Goal: Task Accomplishment & Management: Complete application form

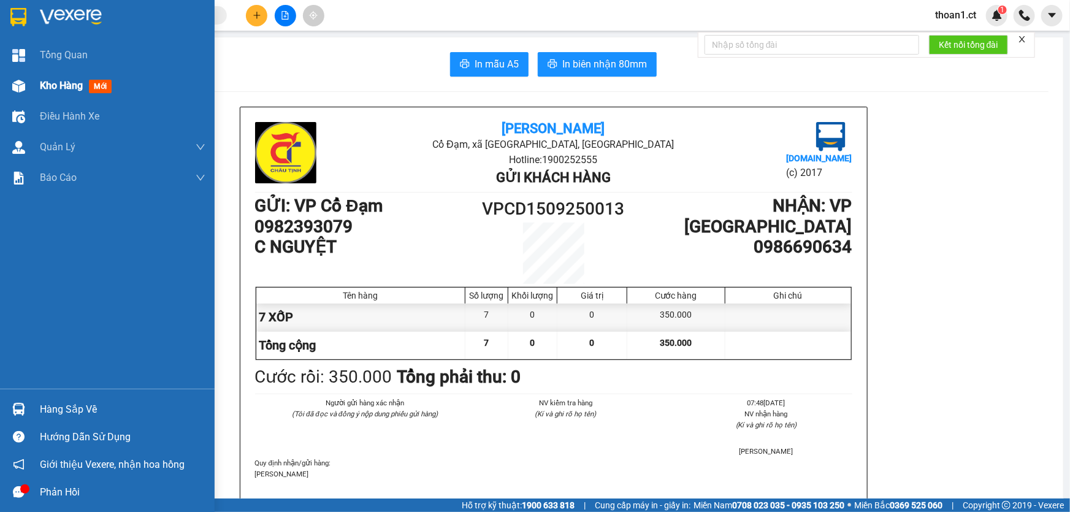
click at [99, 85] on span "mới" at bounding box center [100, 86] width 23 height 13
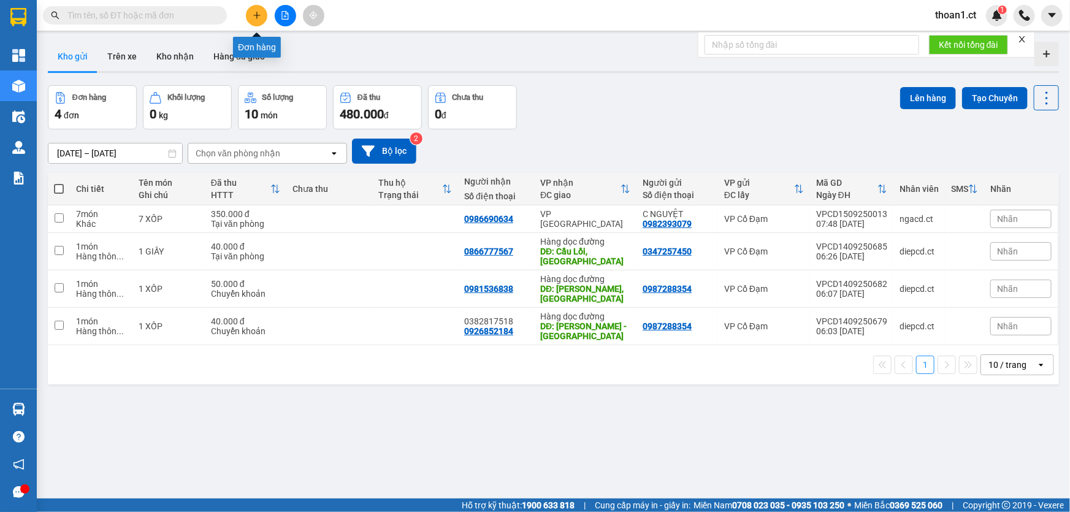
click at [258, 15] on icon "plus" at bounding box center [256, 15] width 7 height 1
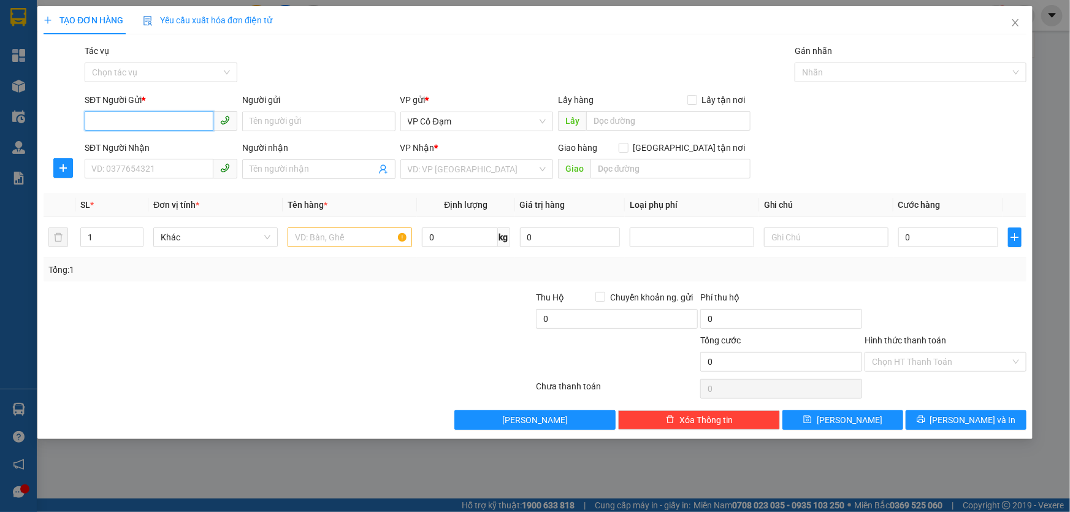
click at [164, 112] on input "SĐT Người Gửi *" at bounding box center [149, 121] width 129 height 20
paste input "0388063675"
type input "0388063675"
click at [162, 169] on input "SĐT Người Nhận" at bounding box center [149, 169] width 129 height 20
paste input "0888522671"
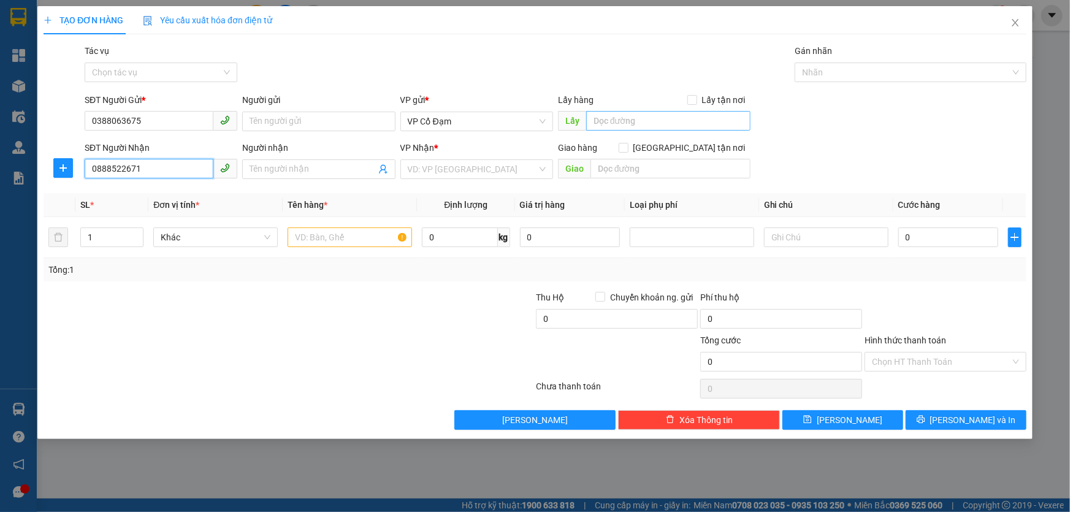
type input "0888522671"
click at [661, 124] on input "text" at bounding box center [668, 121] width 164 height 20
click at [648, 119] on input "[PERSON_NAME]" at bounding box center [668, 121] width 164 height 20
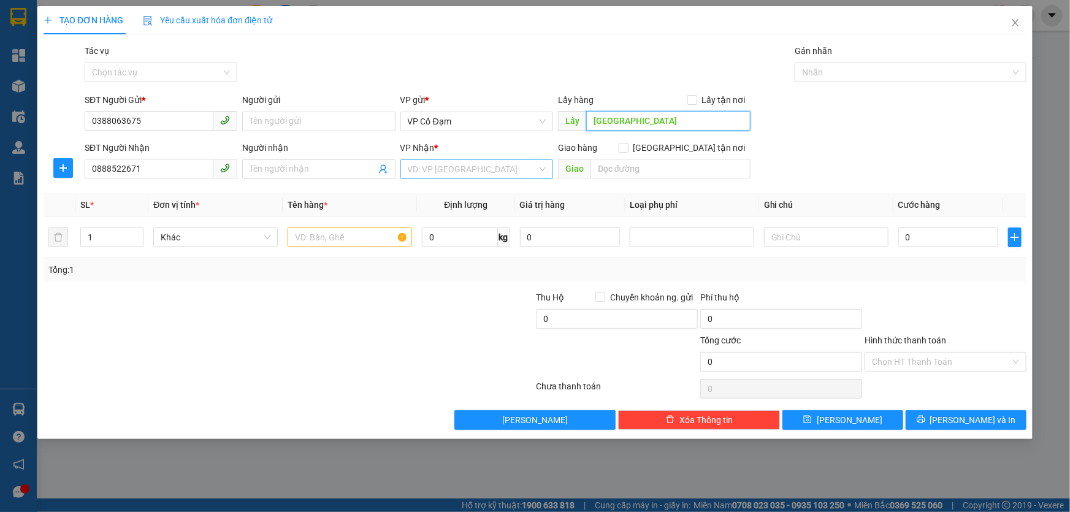
type input "[GEOGRAPHIC_DATA]"
click at [447, 166] on input "search" at bounding box center [472, 169] width 129 height 18
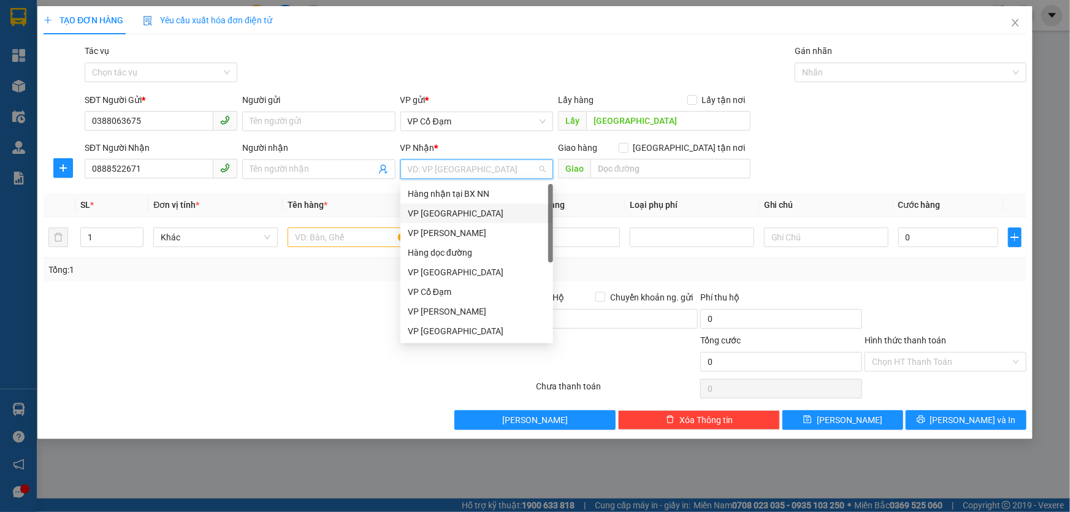
click at [454, 215] on div "VP [GEOGRAPHIC_DATA]" at bounding box center [477, 213] width 138 height 13
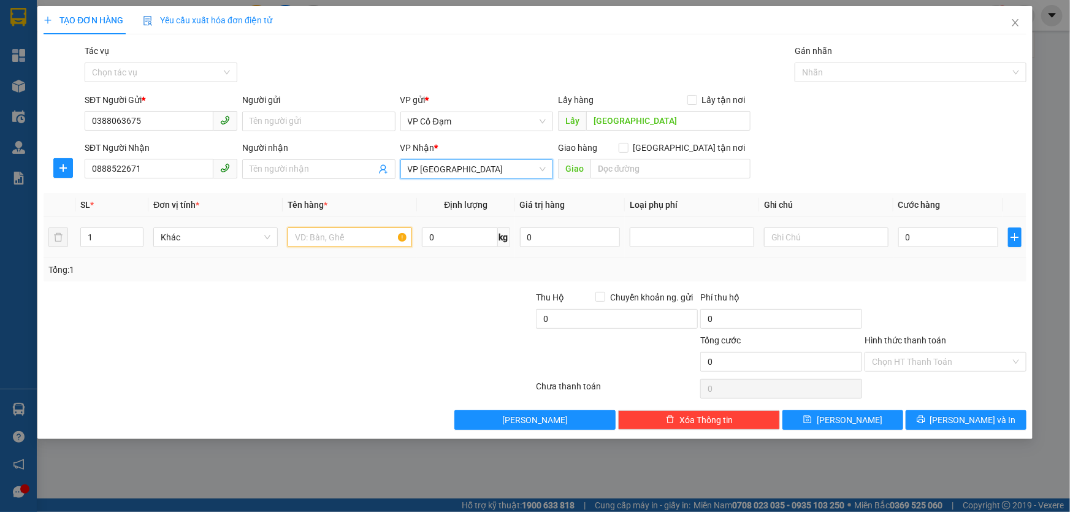
click at [316, 237] on input "text" at bounding box center [350, 237] width 124 height 20
type input "1T Xốp"
click at [183, 73] on input "Tác vụ" at bounding box center [156, 72] width 129 height 18
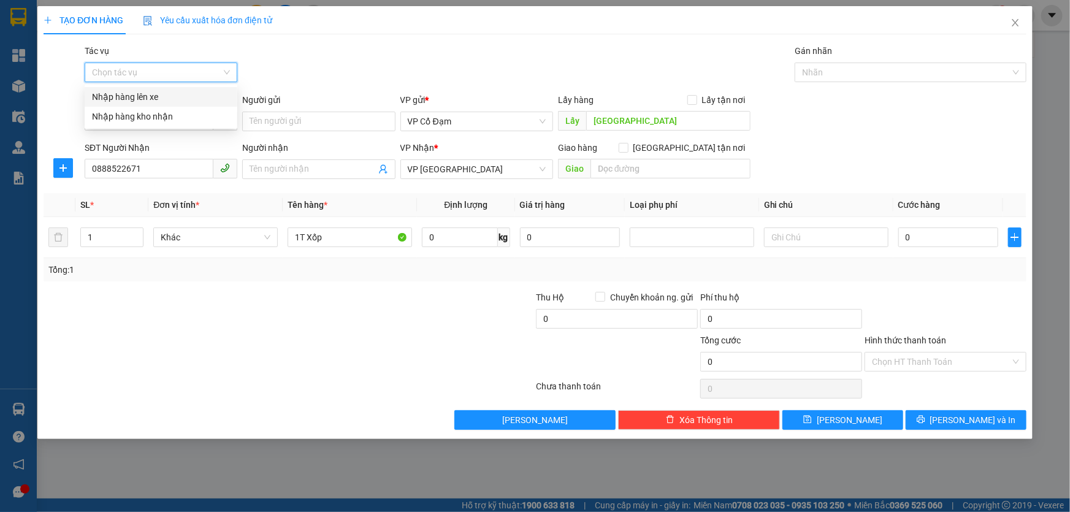
click at [164, 97] on div "Nhập hàng lên xe" at bounding box center [161, 96] width 138 height 13
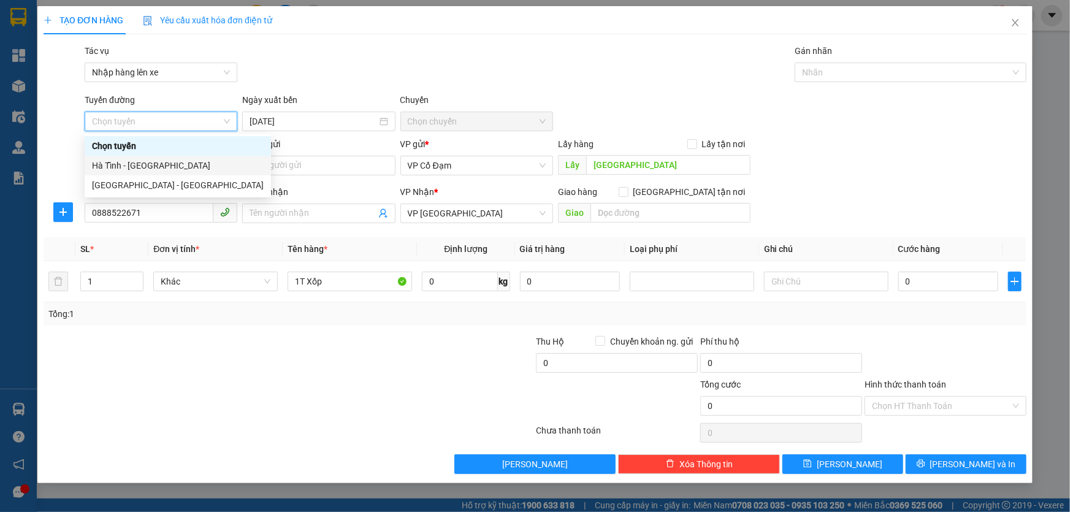
click at [145, 164] on div "Hà Tĩnh - [GEOGRAPHIC_DATA]" at bounding box center [178, 165] width 172 height 13
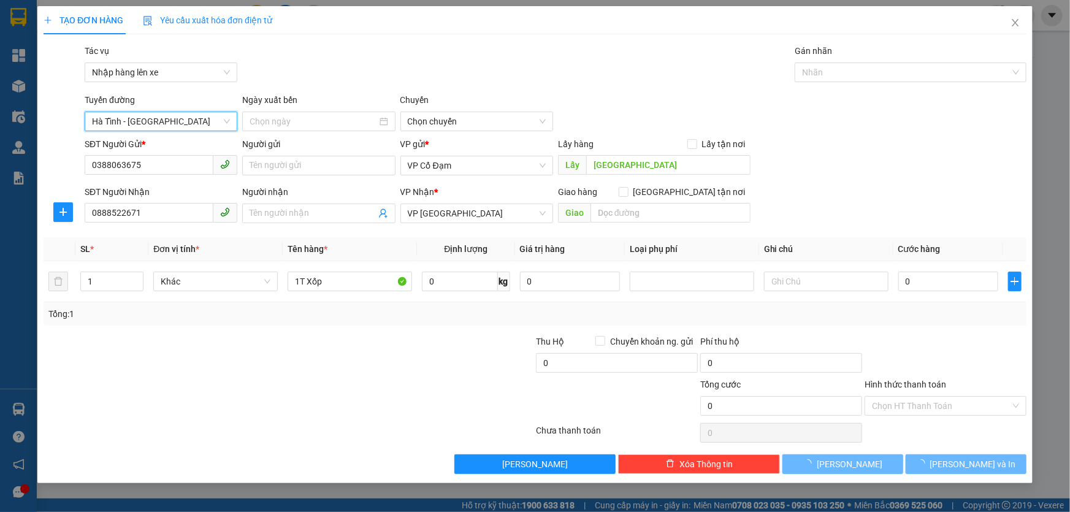
type input "[DATE]"
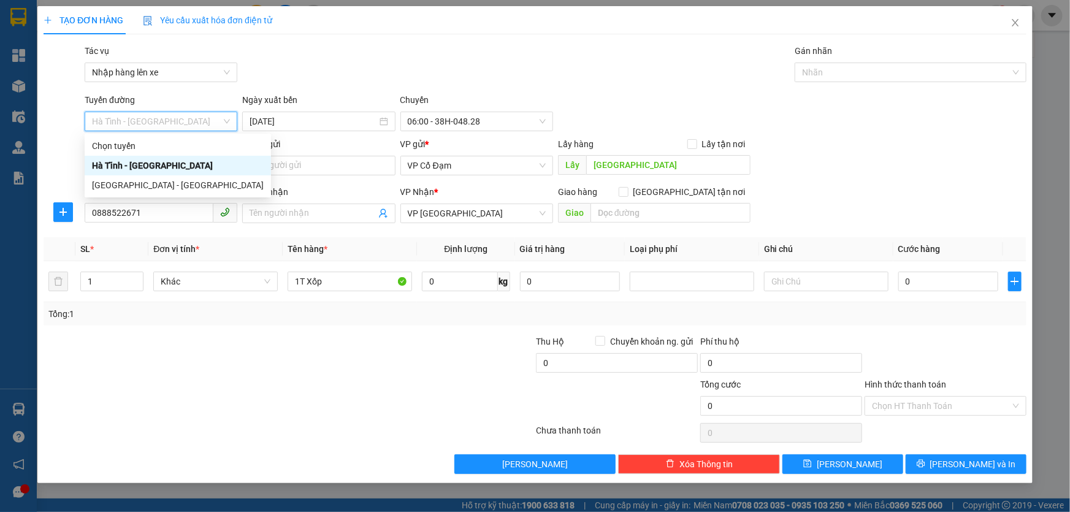
click at [150, 163] on div "Hà Tĩnh - [GEOGRAPHIC_DATA]" at bounding box center [178, 165] width 172 height 13
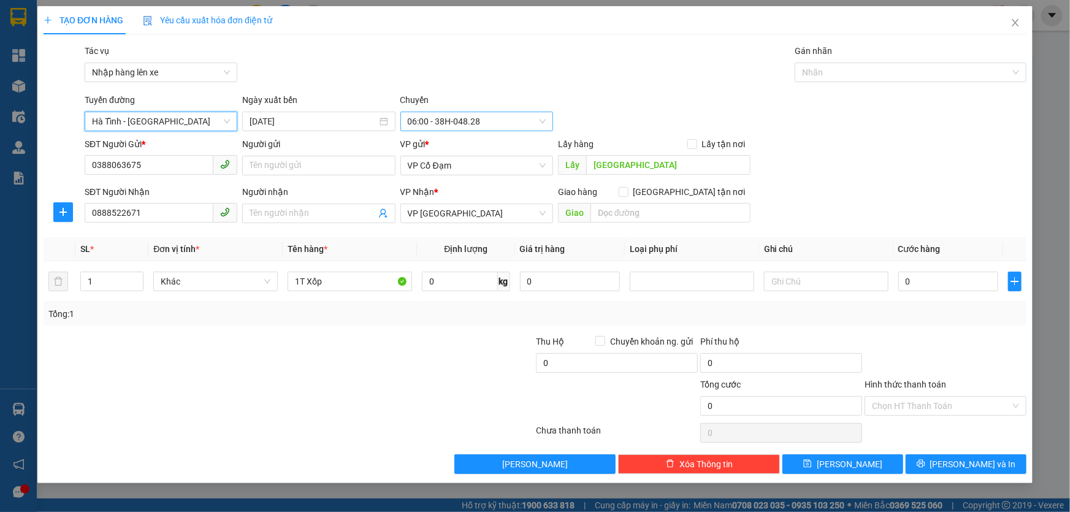
click at [461, 120] on span "06:00 - 38H-048.28" at bounding box center [477, 121] width 138 height 18
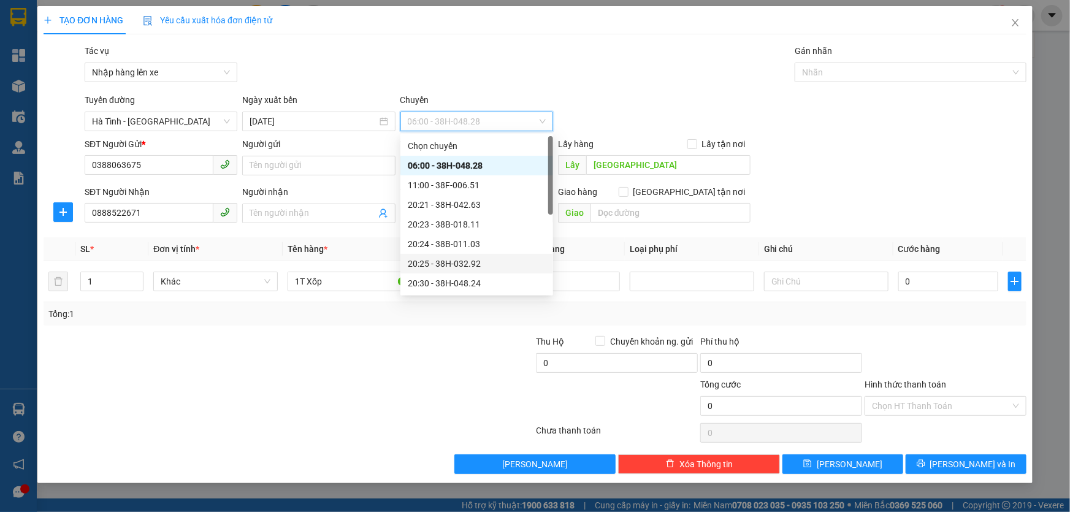
click at [454, 265] on div "20:25 - 38H-032.92" at bounding box center [477, 263] width 138 height 13
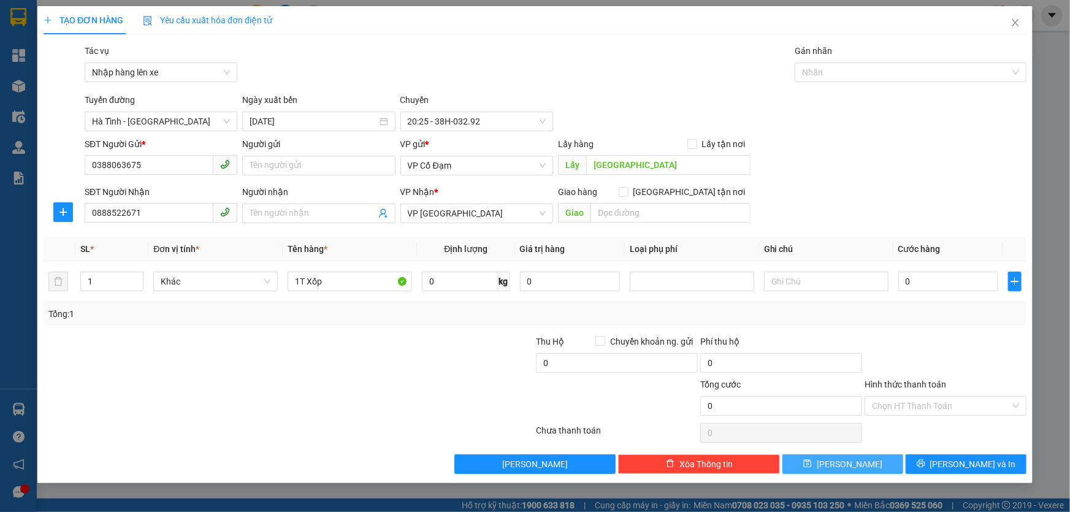
click at [849, 463] on span "[PERSON_NAME]" at bounding box center [850, 463] width 66 height 13
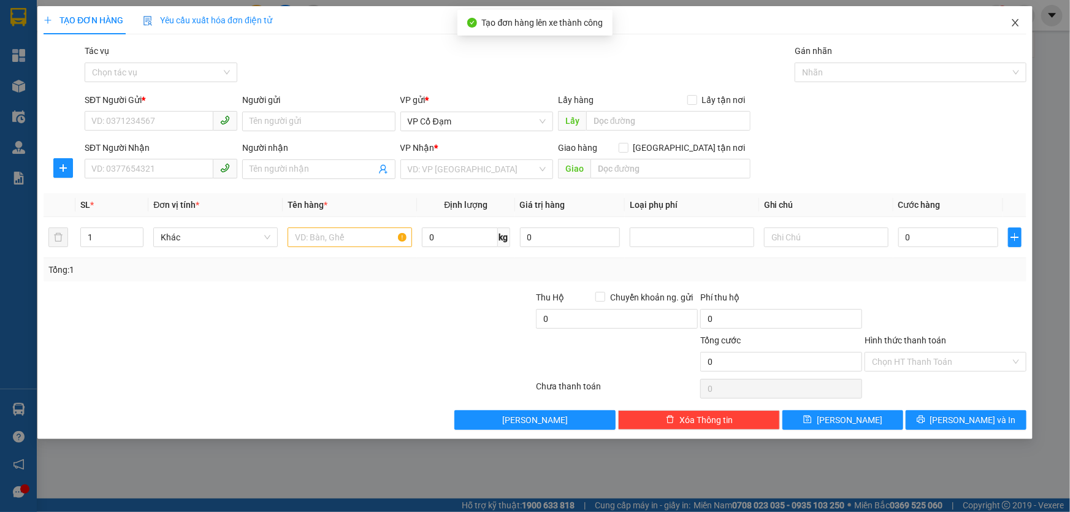
click at [1019, 20] on icon "close" at bounding box center [1015, 23] width 10 height 10
